Goal: Information Seeking & Learning: Learn about a topic

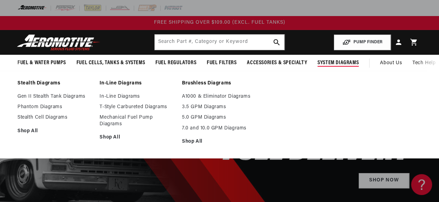
click at [343, 62] on span "System Diagrams" at bounding box center [338, 62] width 41 height 7
click at [54, 96] on link "Gen II Stealth Tank Diagrams" at bounding box center [54, 97] width 75 height 6
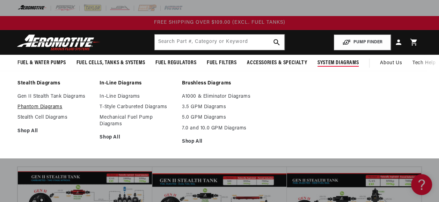
click at [31, 106] on link "Phantom Diagrams" at bounding box center [54, 107] width 75 height 6
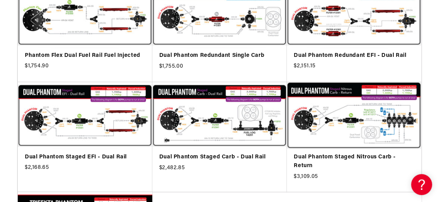
scroll to position [524, 0]
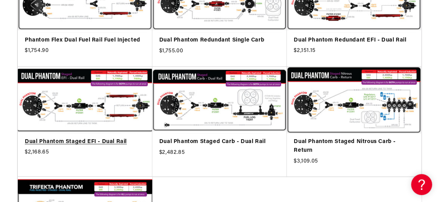
click at [106, 141] on link "Dual Phantom Staged EFI - Dual Rail" at bounding box center [85, 141] width 121 height 9
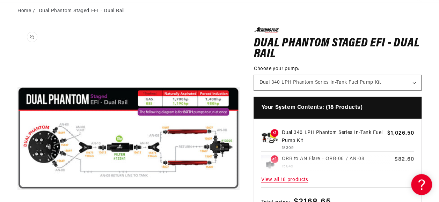
scroll to position [0, 0]
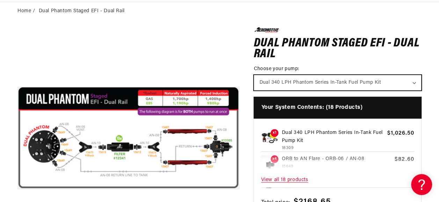
click at [340, 79] on select "Dual 340 LPH Phantom Series In-Tank Fuel Pump Kit" at bounding box center [337, 82] width 167 height 15
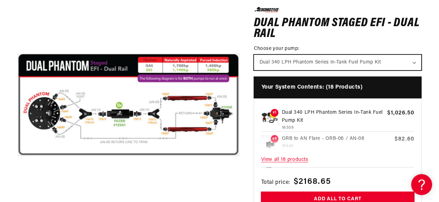
scroll to position [105, 0]
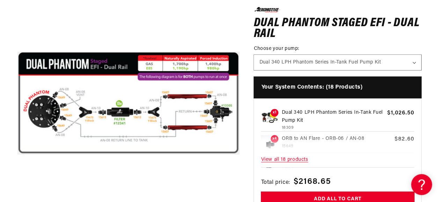
click at [290, 160] on span "View all 18 products" at bounding box center [337, 159] width 153 height 15
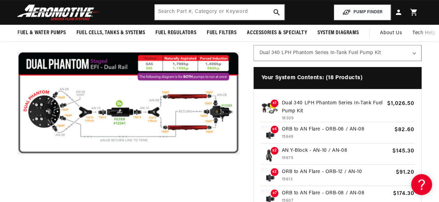
scroll to position [0, 0]
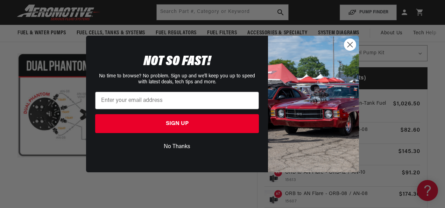
click at [350, 47] on circle "Close dialog" at bounding box center [350, 45] width 12 height 12
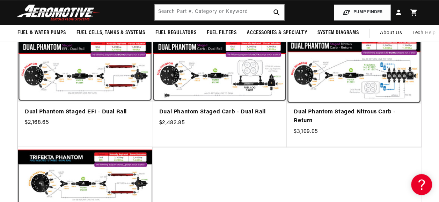
scroll to position [524, 0]
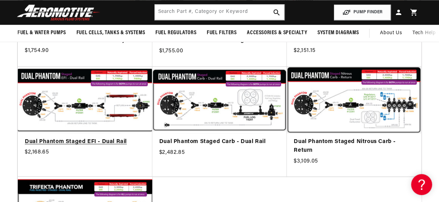
click at [96, 141] on link "Dual Phantom Staged EFI - Dual Rail" at bounding box center [85, 141] width 121 height 9
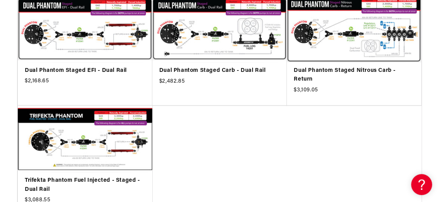
scroll to position [629, 0]
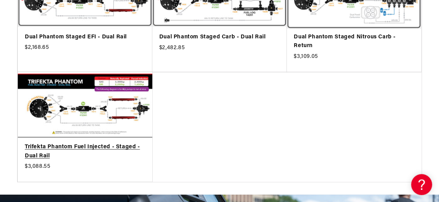
drag, startPoint x: 93, startPoint y: 148, endPoint x: 135, endPoint y: 143, distance: 41.5
click at [93, 148] on link "Trifekta Phantom Fuel Injected - Staged - Dual Rail" at bounding box center [85, 152] width 121 height 18
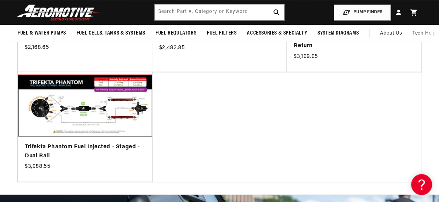
scroll to position [454, 0]
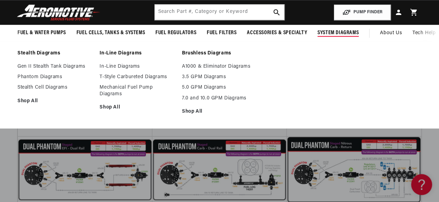
click at [38, 84] on ul "Gen II Stealth Tank Diagrams Phantom Diagrams Stealth Cell Diagrams Shop All" at bounding box center [54, 84] width 75 height 41
click at [63, 88] on link "Stealth Cell Diagrams" at bounding box center [54, 88] width 75 height 6
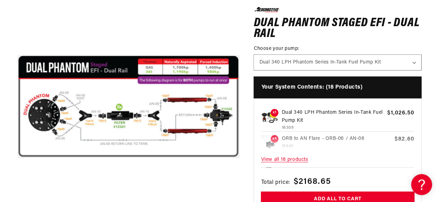
scroll to position [140, 0]
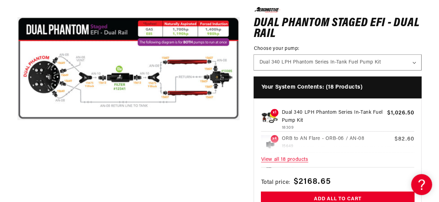
click at [289, 160] on span "View all 18 products" at bounding box center [337, 159] width 153 height 15
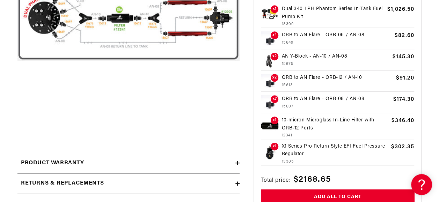
scroll to position [210, 0]
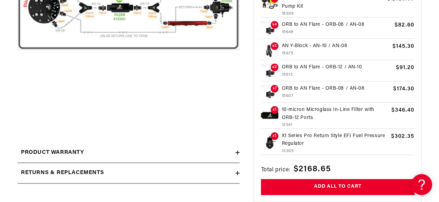
click at [319, 136] on p "X1 Series Pro Return Style EFI Fuel Pressure Regulator" at bounding box center [335, 140] width 107 height 16
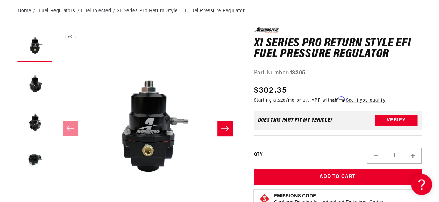
scroll to position [0, 0]
click at [229, 127] on icon "Slide right" at bounding box center [225, 128] width 8 height 7
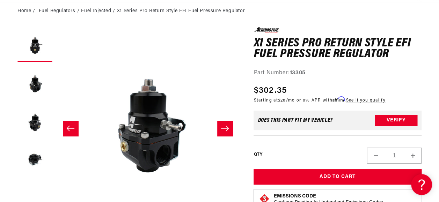
click at [229, 127] on icon "Slide right" at bounding box center [225, 128] width 8 height 7
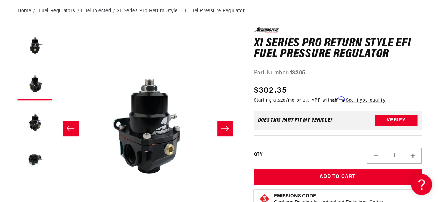
click at [229, 127] on icon "Slide right" at bounding box center [225, 128] width 8 height 7
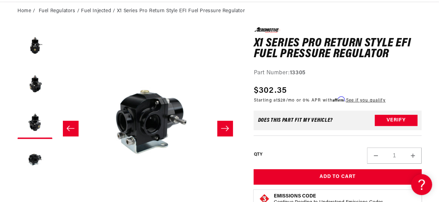
scroll to position [0, 552]
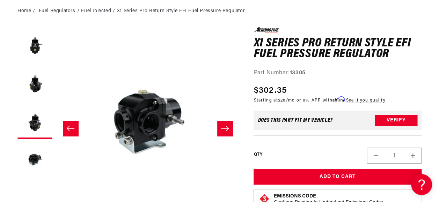
click at [229, 127] on icon "Slide right" at bounding box center [225, 128] width 8 height 7
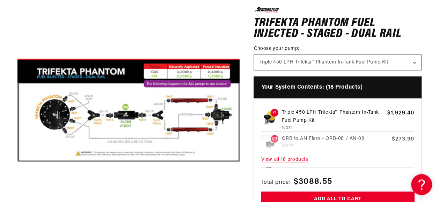
scroll to position [105, 0]
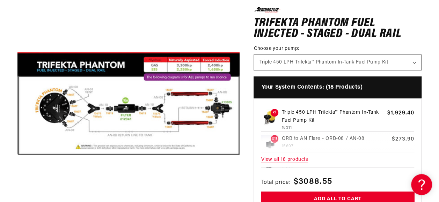
click at [288, 158] on span "View all 18 products" at bounding box center [337, 159] width 153 height 15
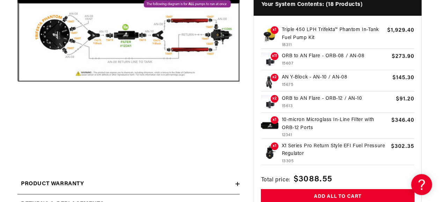
scroll to position [210, 0]
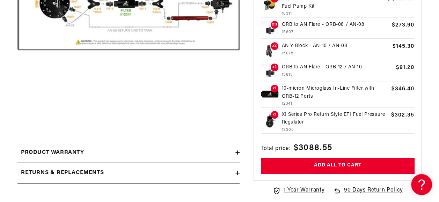
click at [321, 113] on p "X1 Series Pro Return Style EFI Fuel Pressure Regulator" at bounding box center [335, 119] width 107 height 16
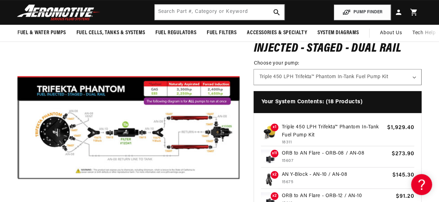
scroll to position [70, 0]
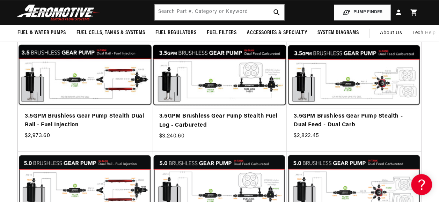
scroll to position [210, 0]
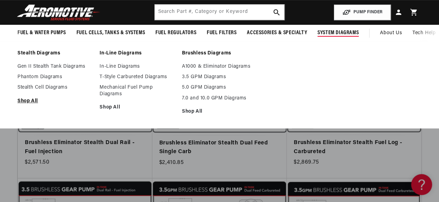
click at [26, 101] on link "Shop All" at bounding box center [54, 101] width 75 height 6
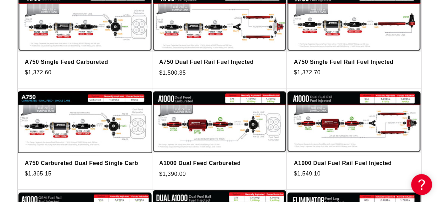
scroll to position [419, 0]
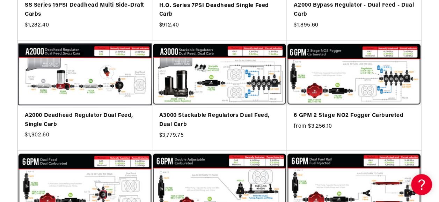
scroll to position [1643, 0]
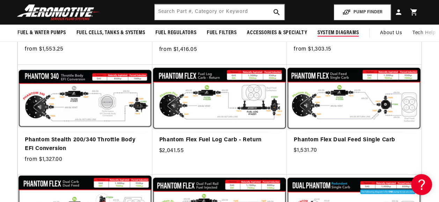
scroll to position [909, 0]
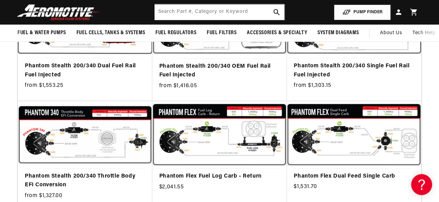
click at [374, 12] on button "PUMP FINDER" at bounding box center [362, 13] width 57 height 16
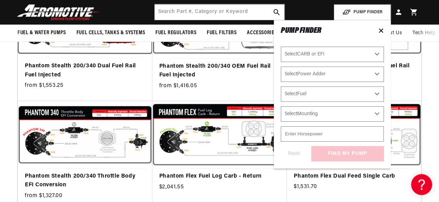
click at [333, 56] on select "Select CARB or EFI Carbureted Fuel Injected" at bounding box center [332, 54] width 103 height 15
select select "Fuel-Injected"
click at [281, 47] on select "Select CARB or EFI Carbureted Fuel Injected" at bounding box center [332, 54] width 103 height 15
select select "Fuel-Injected"
click at [311, 74] on select "Select Power Adder No - Naturally Aspirated Yes - Forced Induction" at bounding box center [332, 74] width 103 height 15
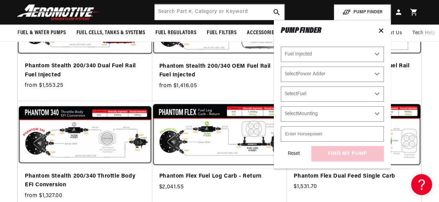
select select "Yes-Forced-Induction"
click at [281, 67] on select "Select Power Adder No - Naturally Aspirated Yes - Forced Induction" at bounding box center [332, 74] width 103 height 15
select select "Yes-Forced-Induction"
click at [310, 94] on select "Select Fuel E85 Gas" at bounding box center [332, 94] width 103 height 15
select select "Gas"
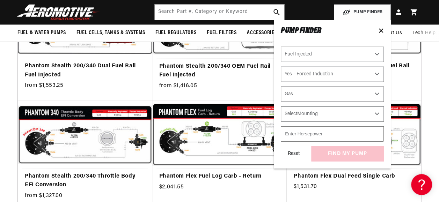
click at [281, 87] on select "Select Fuel E85 Gas" at bounding box center [332, 94] width 103 height 15
select select "Gas"
click at [306, 91] on select "Select Fuel E85 Gas" at bounding box center [332, 94] width 103 height 15
click at [377, 132] on input "1" at bounding box center [332, 134] width 103 height 15
type input "2"
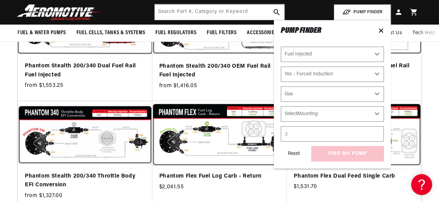
click at [377, 132] on input "2" at bounding box center [332, 134] width 103 height 15
click at [265, 80] on link "Phantom Stealth 200/340 OEM Fuel Rail Fuel Injected" at bounding box center [219, 71] width 121 height 18
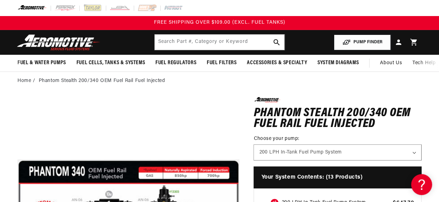
click at [365, 42] on button "PUMP FINDER" at bounding box center [362, 43] width 57 height 16
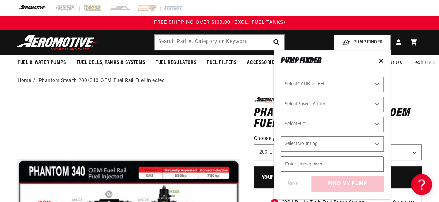
click at [319, 84] on select "Select CARB or EFI [GEOGRAPHIC_DATA] Fuel Injected" at bounding box center [332, 84] width 103 height 15
select select "Fuel-Injected"
click at [281, 77] on select "Select CARB or EFI [GEOGRAPHIC_DATA] Fuel Injected" at bounding box center [332, 84] width 103 height 15
select select "Fuel-Injected"
click at [306, 104] on select "Select Power Adder No - Naturally Aspirated Yes - Forced Induction" at bounding box center [332, 104] width 103 height 15
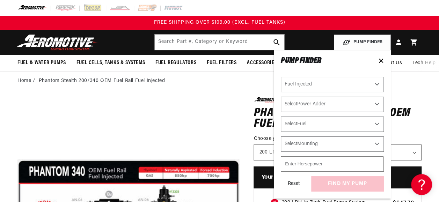
select select "Yes-Forced-Induction"
click at [281, 97] on select "Select Power Adder No - Naturally Aspirated Yes - Forced Induction" at bounding box center [332, 104] width 103 height 15
select select "Yes-Forced-Induction"
click at [303, 124] on select "Select Fuel E85 Gas" at bounding box center [332, 124] width 103 height 15
select select "Gas"
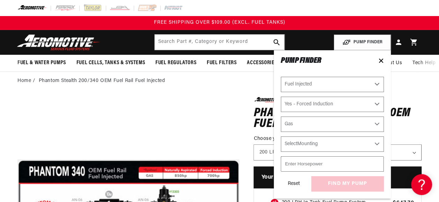
click at [281, 117] on select "Select Fuel E85 Gas" at bounding box center [332, 124] width 103 height 15
select select "Gas"
click at [302, 143] on select "Select Mounting External In-Tank" at bounding box center [332, 144] width 103 height 15
select select "In-Tank"
click at [281, 137] on select "Select Mounting External In-Tank" at bounding box center [332, 144] width 103 height 15
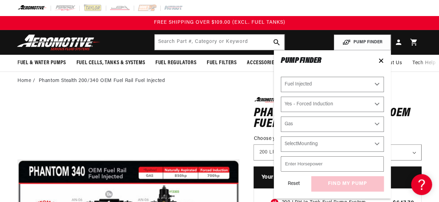
select select "In-Tank"
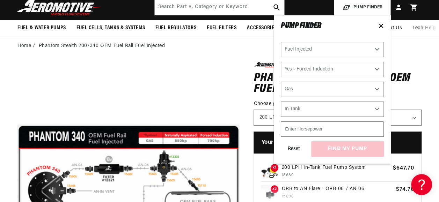
click at [300, 130] on input "number" at bounding box center [332, 129] width 103 height 15
type input "1000"
click at [341, 151] on div "Reset find my pump" at bounding box center [332, 149] width 103 height 15
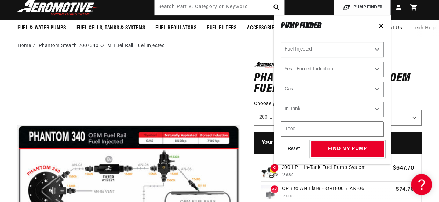
click at [341, 151] on button "find my pump" at bounding box center [347, 150] width 73 height 16
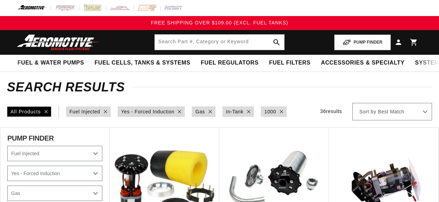
select select "Fuel-Injected"
select select "Yes-Forced-Induction"
select select "Gas"
select select "In-Tank"
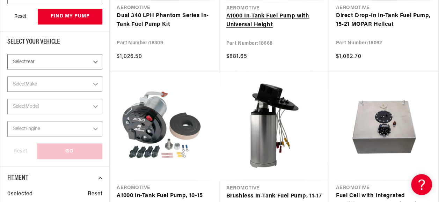
scroll to position [280, 0]
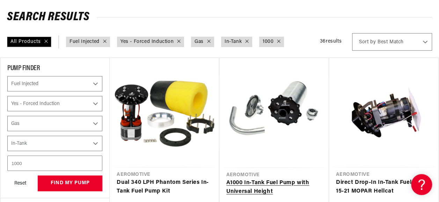
scroll to position [140, 0]
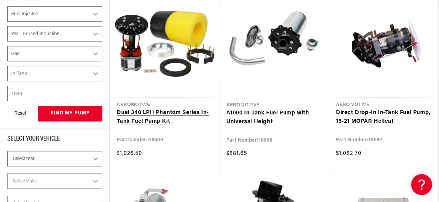
click at [156, 112] on link "Dual 340 LPH Phantom Series In-Tank Fuel Pump Kit" at bounding box center [164, 118] width 95 height 18
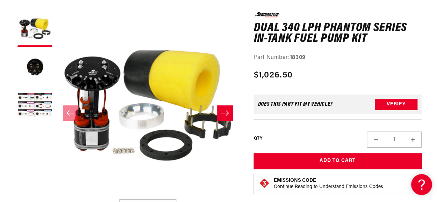
scroll to position [105, 0]
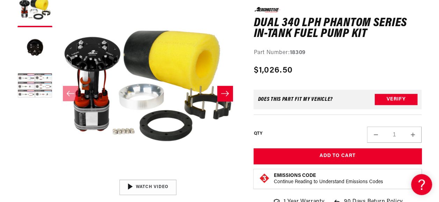
click at [27, 85] on button "Load image 3 in gallery view" at bounding box center [34, 86] width 35 height 35
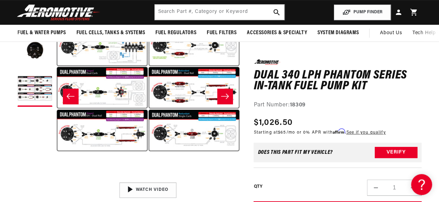
scroll to position [35, 0]
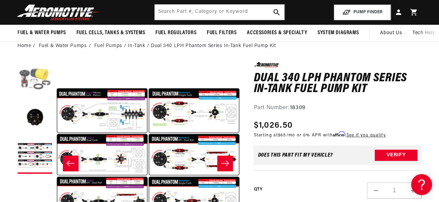
click at [29, 76] on button "Load image 1 in gallery view" at bounding box center [34, 79] width 35 height 35
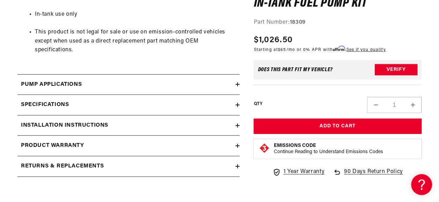
scroll to position [979, 0]
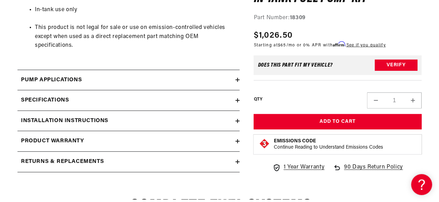
click at [237, 78] on icon at bounding box center [238, 80] width 4 height 4
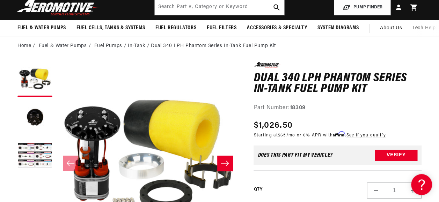
scroll to position [0, 0]
